Goal: Information Seeking & Learning: Learn about a topic

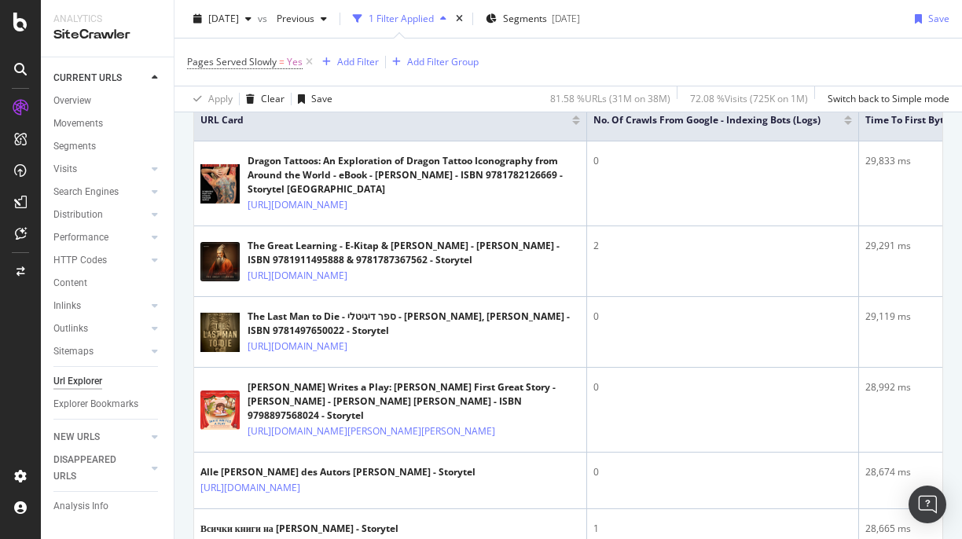
scroll to position [376, 0]
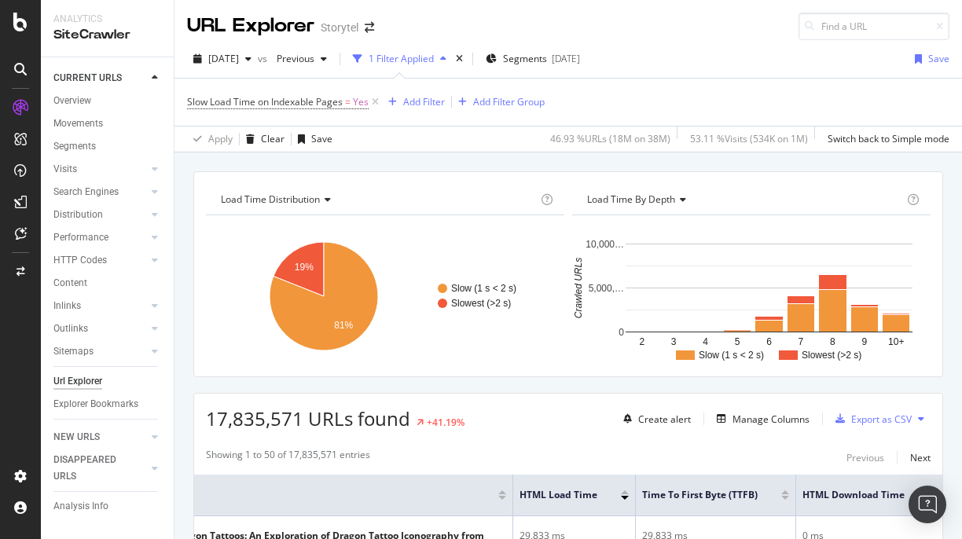
scroll to position [78, 0]
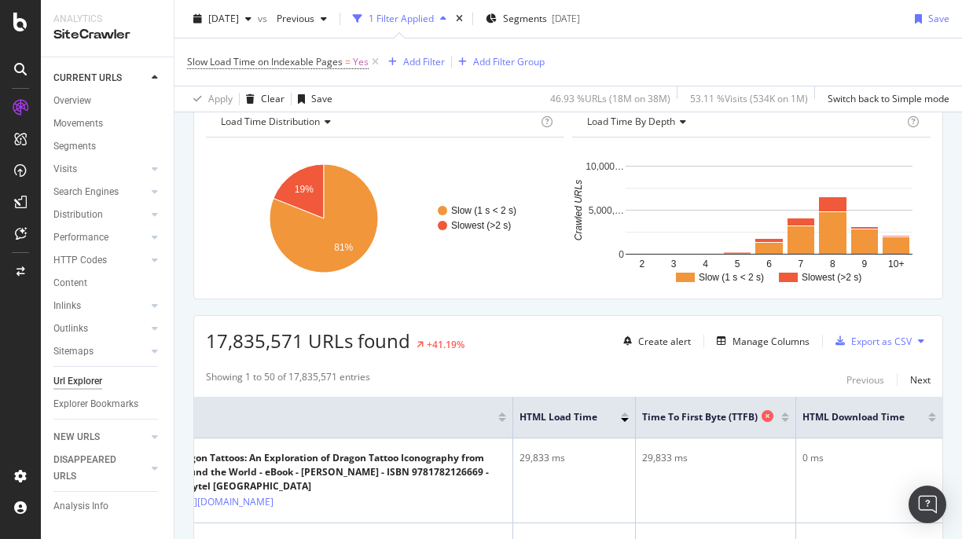
click at [690, 424] on span "Time To First Byte (TTFB)" at bounding box center [700, 417] width 116 height 14
click at [785, 421] on div at bounding box center [785, 420] width 8 height 4
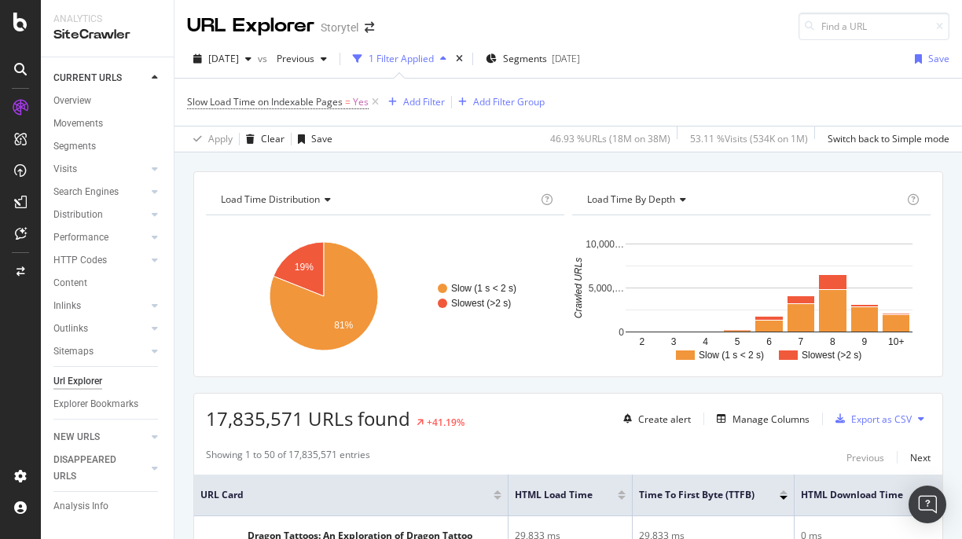
click at [783, 494] on div at bounding box center [784, 493] width 8 height 4
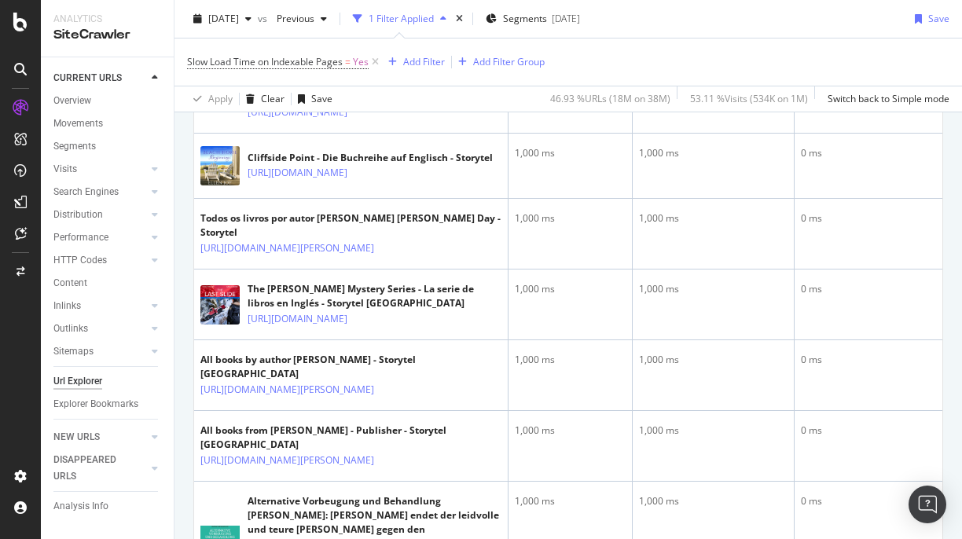
scroll to position [2480, 0]
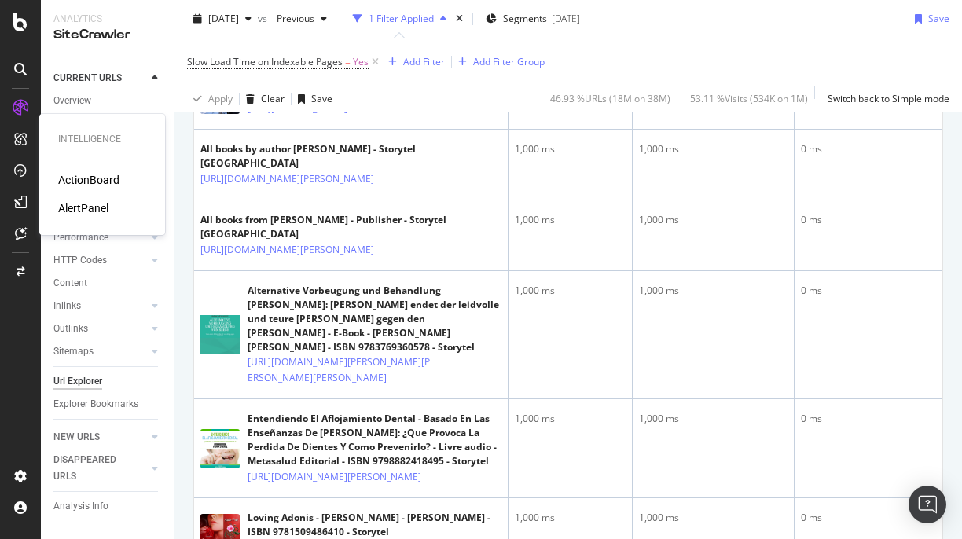
click at [72, 178] on div "ActionBoard" at bounding box center [88, 180] width 61 height 16
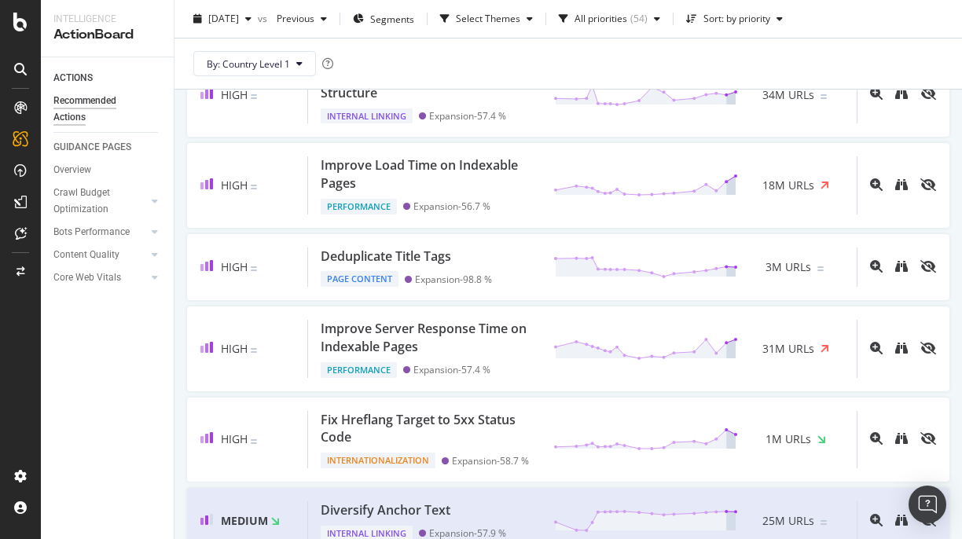
scroll to position [209, 0]
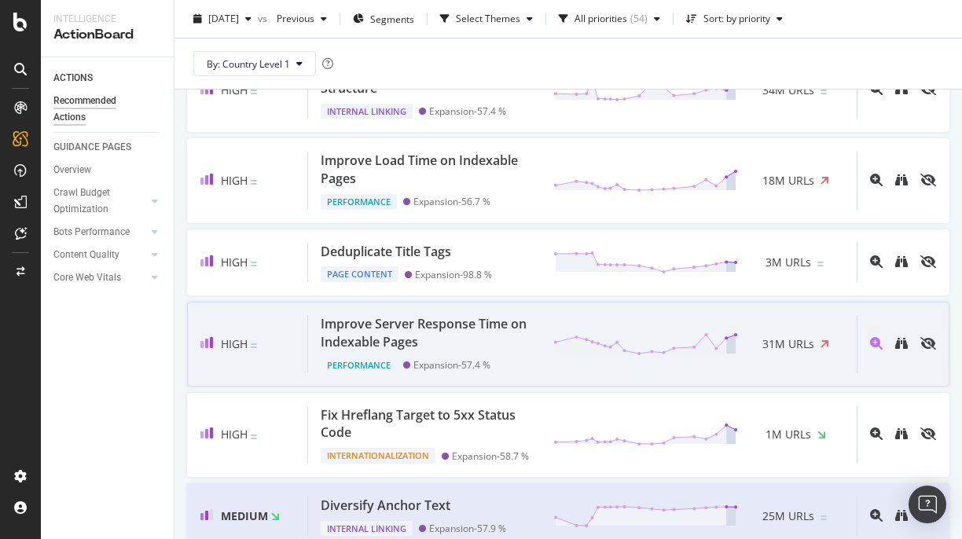
click at [487, 346] on div "Improve Server Response Time on Indexable Pages" at bounding box center [428, 333] width 214 height 36
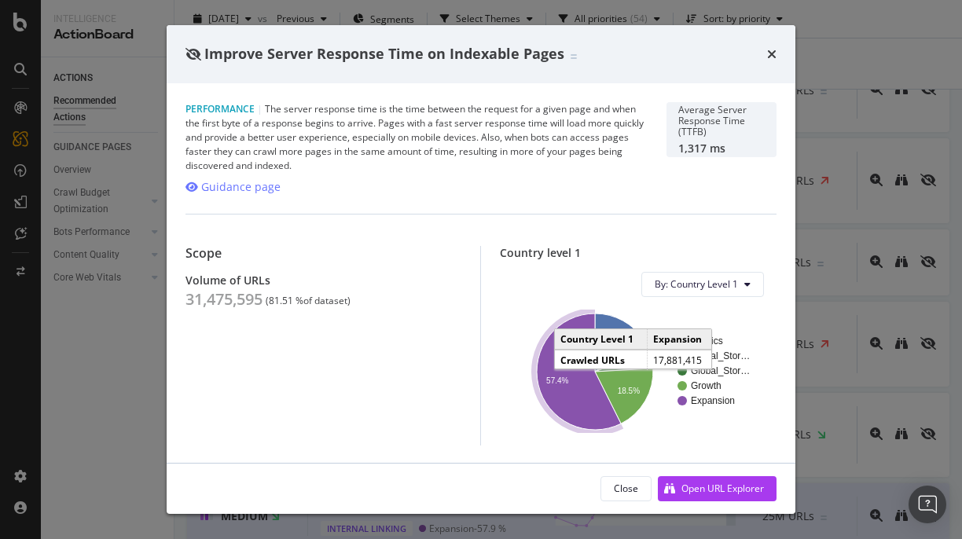
click at [439, 131] on div "Performance | The server response time is the time between the request for a gi…" at bounding box center [417, 137] width 462 height 71
drag, startPoint x: 708, startPoint y: 107, endPoint x: 723, endPoint y: 132, distance: 29.3
click at [723, 132] on div "Average Server Response Time (TTFB)" at bounding box center [721, 121] width 86 height 33
click at [723, 131] on div "Average Server Response Time (TTFB)" at bounding box center [721, 121] width 86 height 33
drag, startPoint x: 723, startPoint y: 131, endPoint x: 682, endPoint y: 114, distance: 45.1
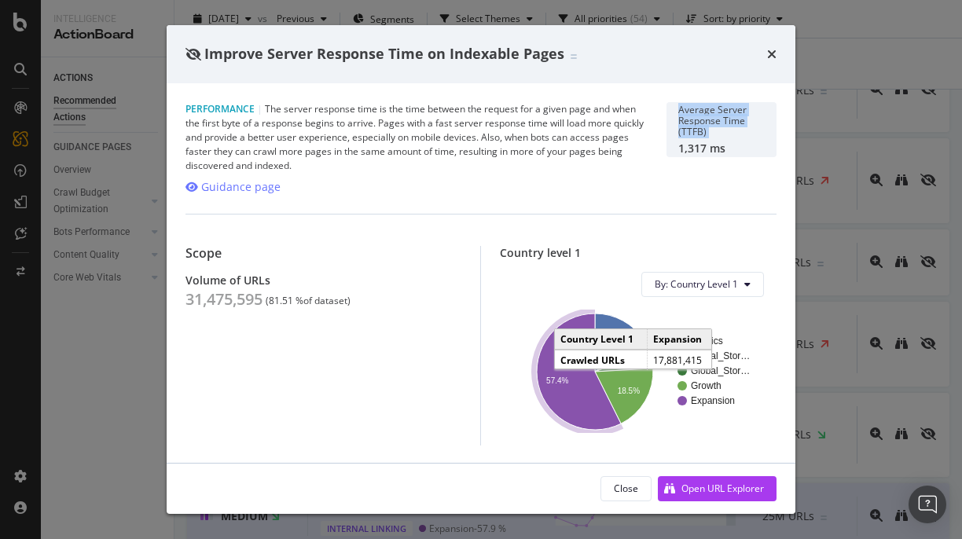
click at [682, 114] on div "Average Server Response Time (TTFB)" at bounding box center [721, 121] width 86 height 33
drag, startPoint x: 682, startPoint y: 114, endPoint x: 713, endPoint y: 138, distance: 39.3
click at [713, 138] on div "Average Server Response Time (TTFB) 1,317 ms" at bounding box center [721, 130] width 86 height 50
click at [713, 137] on div "Average Server Response Time (TTFB)" at bounding box center [721, 121] width 86 height 33
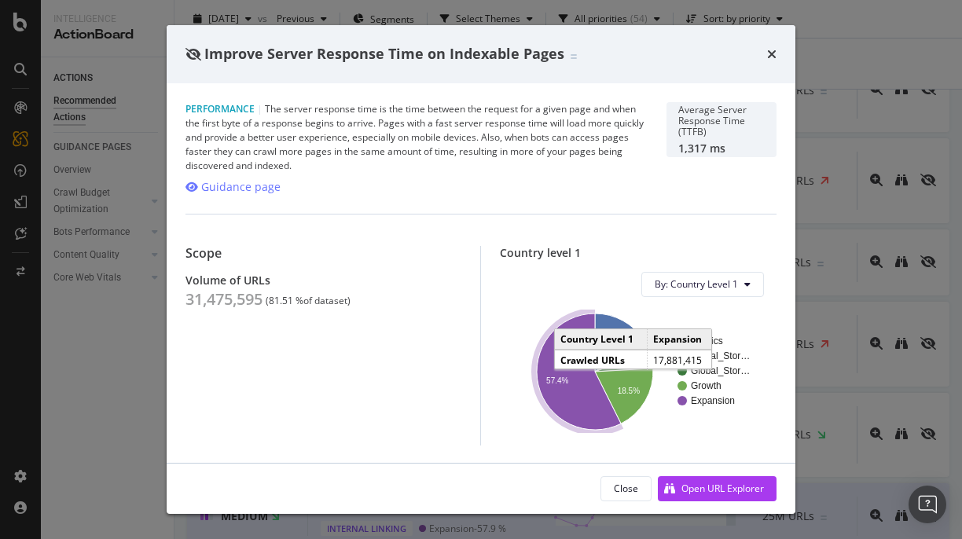
click at [723, 153] on div "1,317 ms" at bounding box center [721, 148] width 86 height 13
drag, startPoint x: 732, startPoint y: 146, endPoint x: 707, endPoint y: 142, distance: 25.5
click at [708, 145] on div "1,317 ms" at bounding box center [721, 148] width 86 height 13
click at [770, 53] on icon "times" at bounding box center [771, 54] width 9 height 13
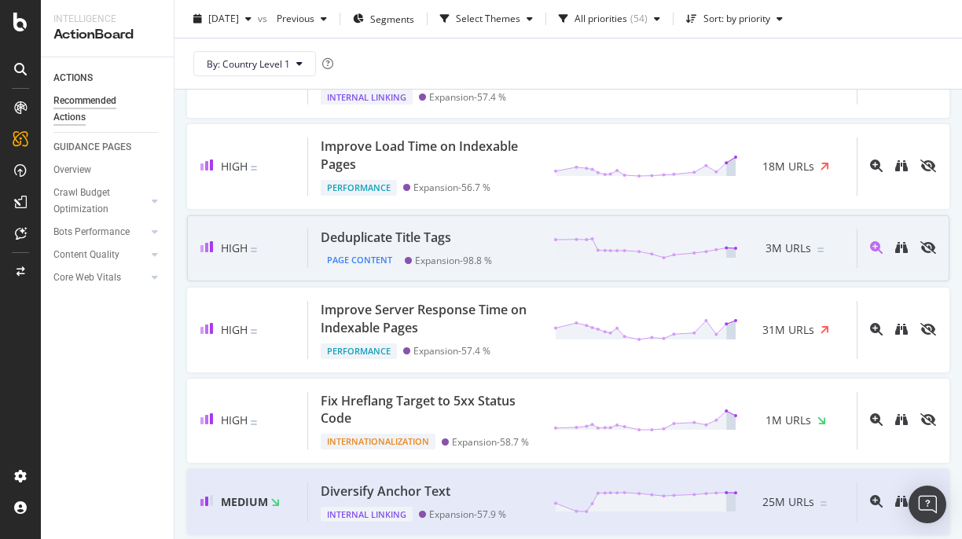
scroll to position [230, 0]
